Goal: Book appointment/travel/reservation

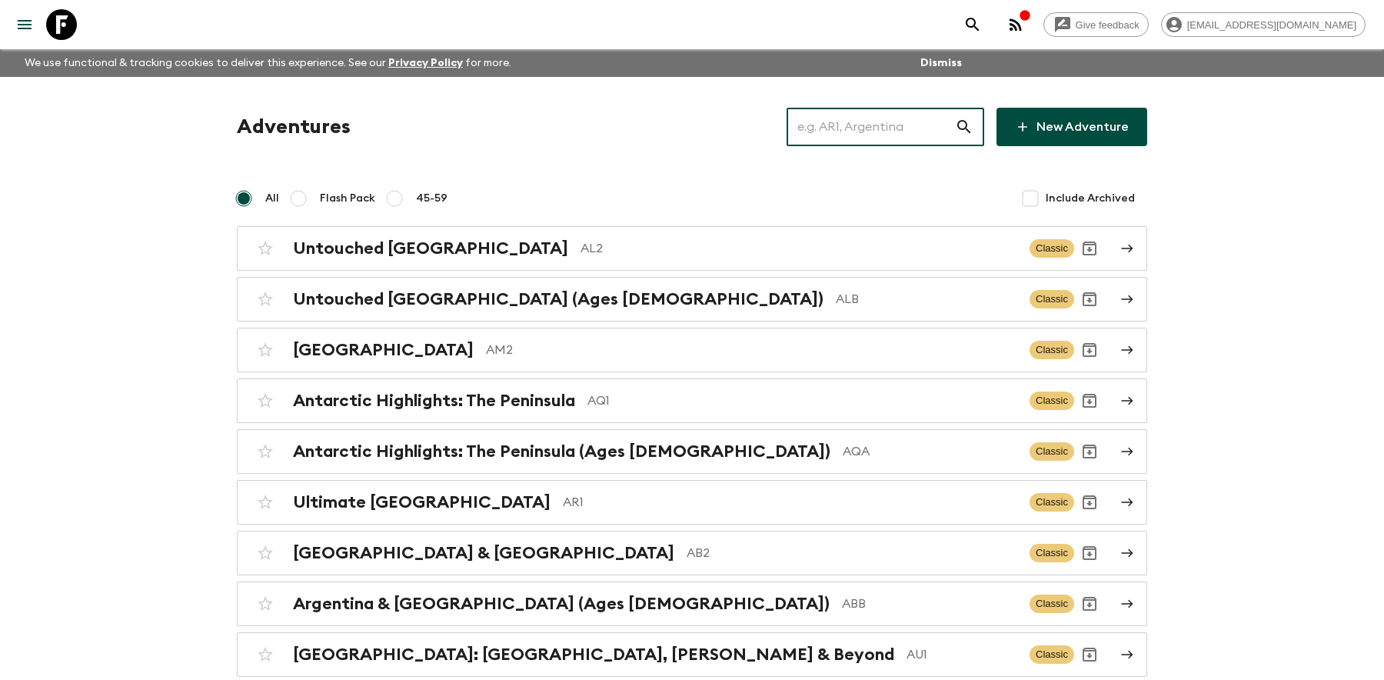
click at [882, 128] on input "text" at bounding box center [871, 126] width 168 height 43
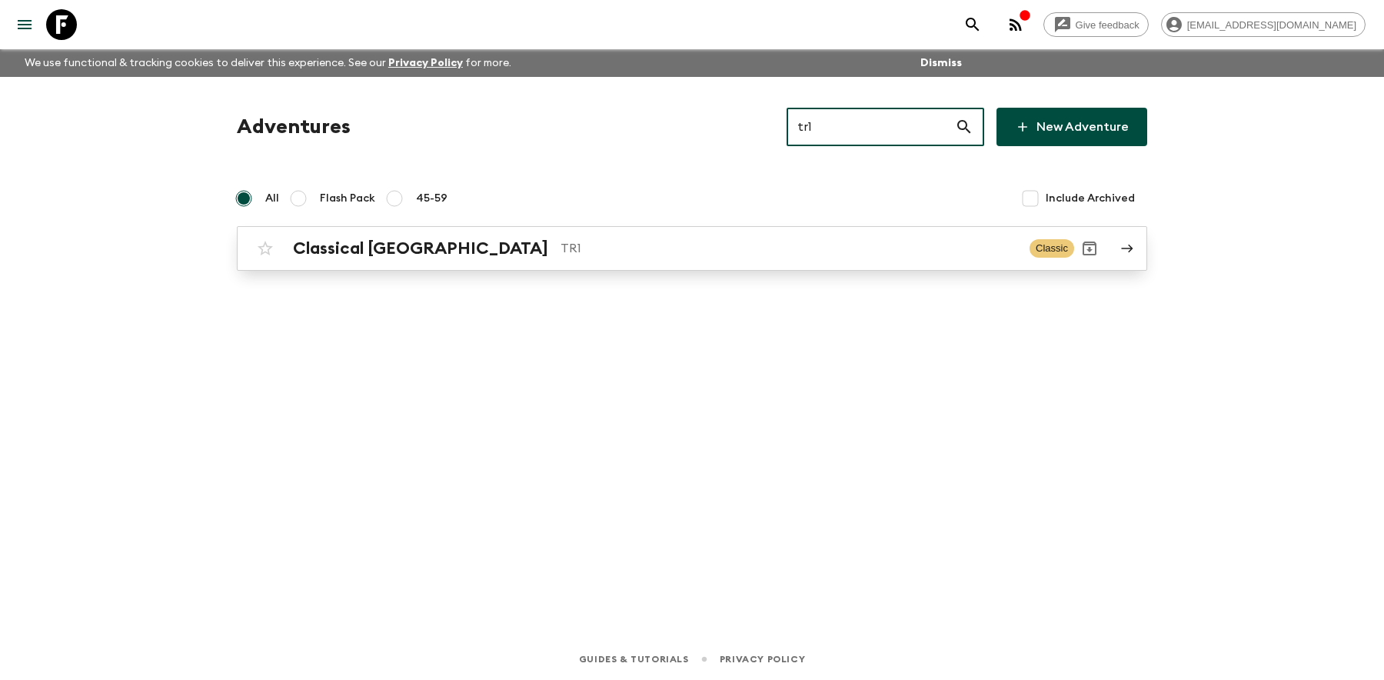
type input "tr1"
click at [561, 243] on p "TR1" at bounding box center [789, 248] width 457 height 18
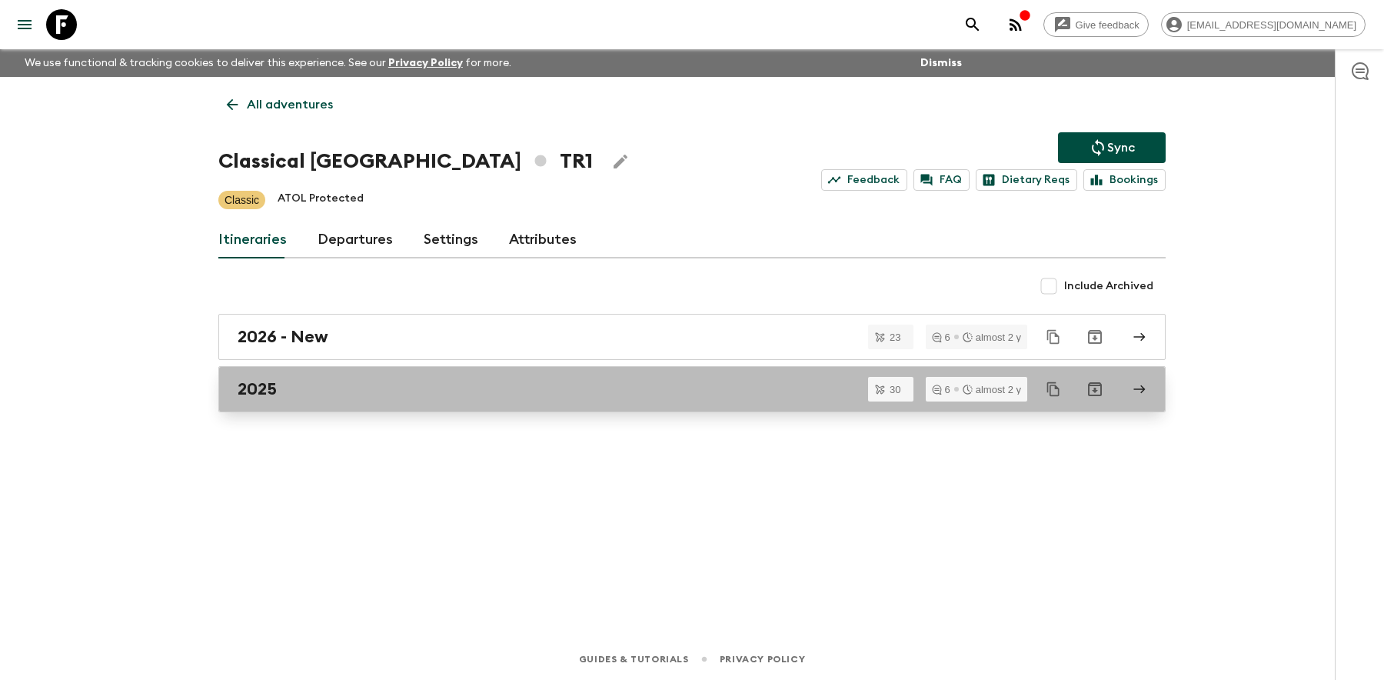
click at [319, 379] on div "2025" at bounding box center [678, 389] width 880 height 20
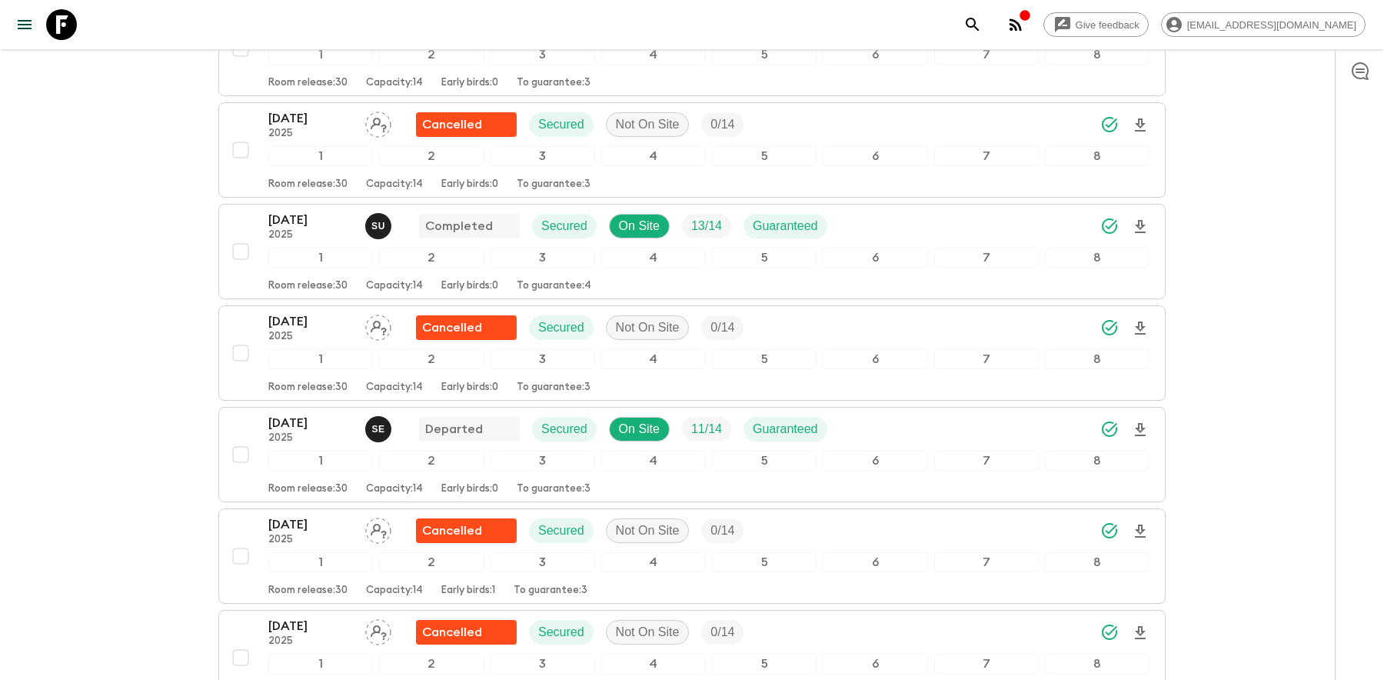
scroll to position [1394, 0]
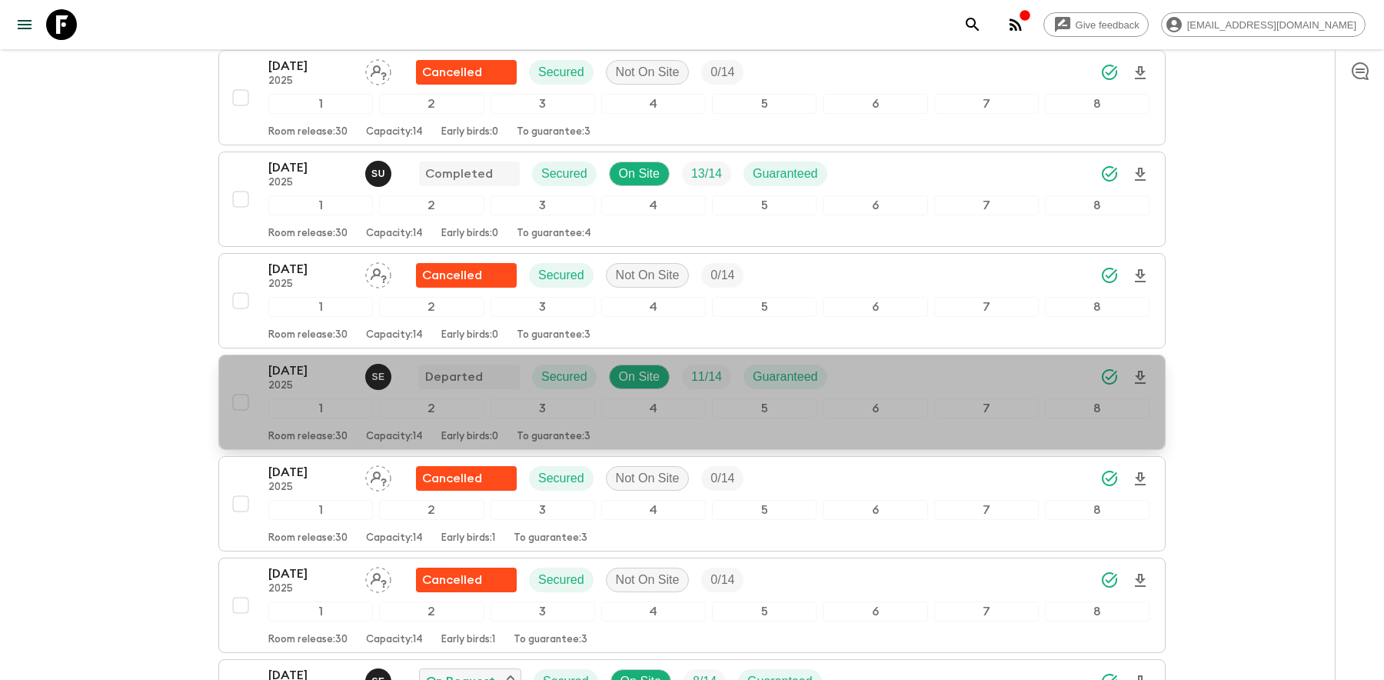
click at [314, 361] on p "[DATE]" at bounding box center [310, 370] width 85 height 18
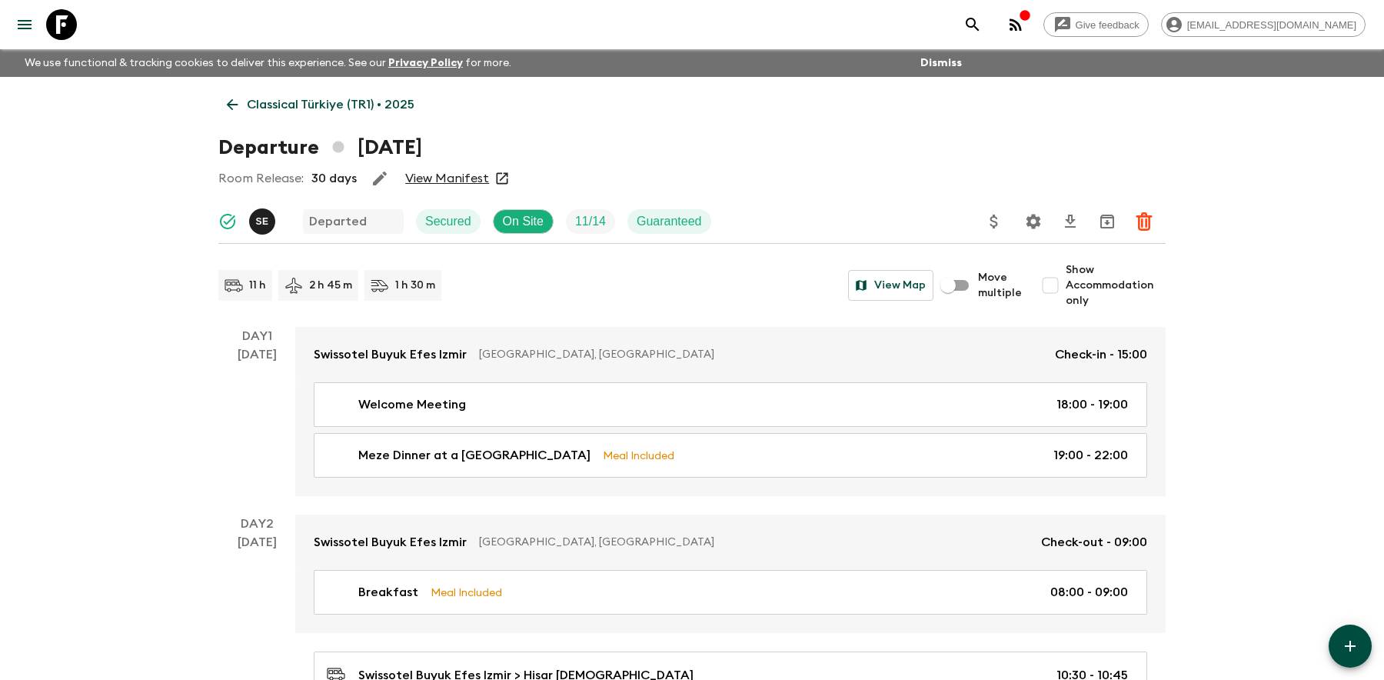
scroll to position [2, 0]
